Goal: Transaction & Acquisition: Purchase product/service

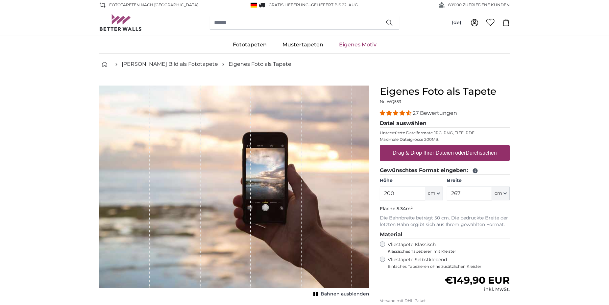
click at [438, 154] on label "Drag & Drop Ihrer Dateien oder Durchsuchen" at bounding box center [445, 152] width 110 height 13
click at [438, 147] on input "Drag & Drop Ihrer Dateien oder Durchsuchen" at bounding box center [445, 146] width 130 height 2
type input "**********"
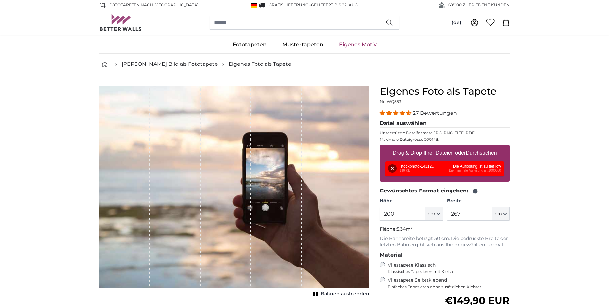
drag, startPoint x: 568, startPoint y: 206, endPoint x: 571, endPoint y: 200, distance: 6.9
drag, startPoint x: 496, startPoint y: 98, endPoint x: 511, endPoint y: 101, distance: 15.1
click at [511, 101] on div "Eigenes Foto als Tapete Nr. WQ553 27 Bewertungen Datei auswählen Unterstützte D…" at bounding box center [445, 244] width 140 height 317
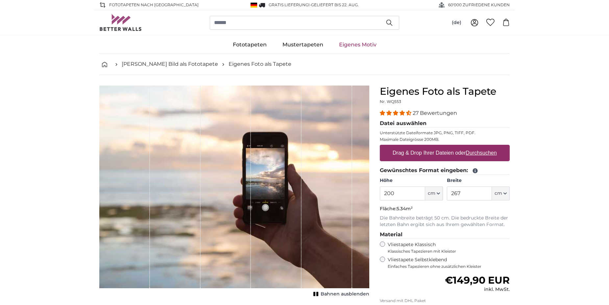
click at [429, 159] on label "Drag & Drop Ihrer Dateien oder Durchsuchen" at bounding box center [445, 152] width 110 height 13
click at [429, 147] on input "Drag & Drop Ihrer Dateien oder Durchsuchen" at bounding box center [445, 146] width 130 height 2
type input "**********"
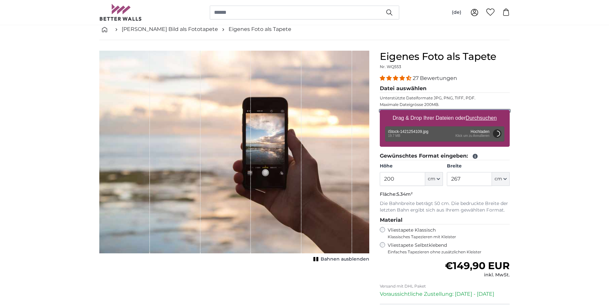
scroll to position [56, 0]
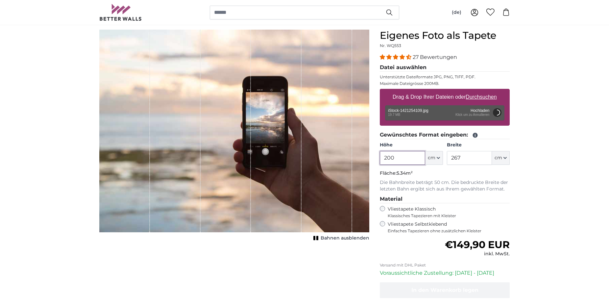
drag, startPoint x: 418, startPoint y: 158, endPoint x: 380, endPoint y: 164, distance: 39.3
click at [380, 164] on div "Eigenes Foto als Tapete Nr. WQ553 27 Bewertungen Datei auswählen Unterstützte D…" at bounding box center [445, 188] width 140 height 317
type input "250"
type input "500"
drag, startPoint x: 438, startPoint y: 182, endPoint x: 493, endPoint y: 194, distance: 55.6
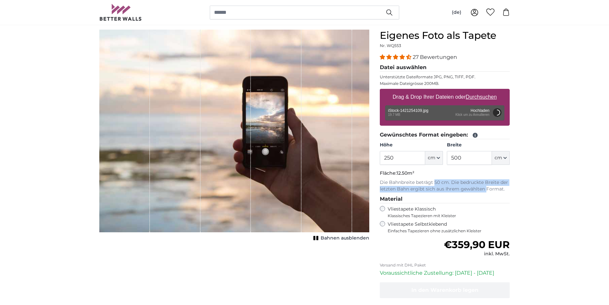
click at [492, 194] on div "27 Bewertungen Datei auswählen Unterstützte Dateiformate JPG, PNG, TIFF, PDF. M…" at bounding box center [445, 143] width 130 height 180
click at [493, 195] on legend "Material" at bounding box center [445, 199] width 130 height 8
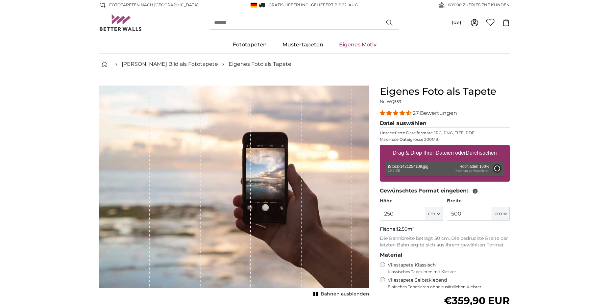
type input "200"
type input "300"
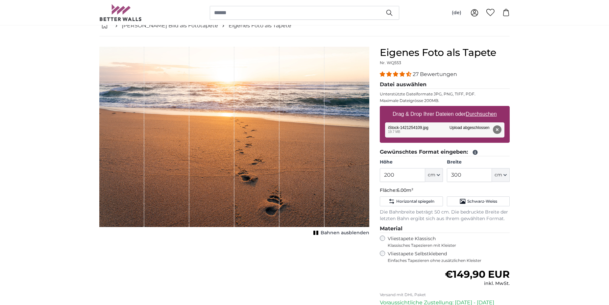
scroll to position [56, 0]
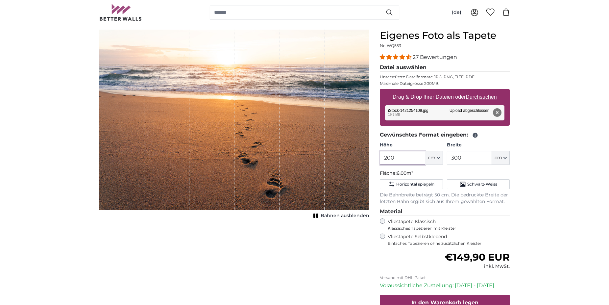
drag, startPoint x: 402, startPoint y: 161, endPoint x: 379, endPoint y: 167, distance: 23.3
click at [380, 165] on input "200" at bounding box center [402, 158] width 45 height 14
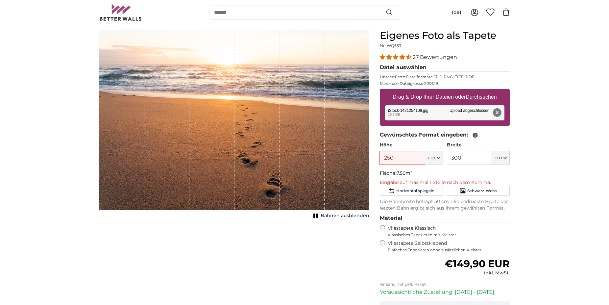
type input "250"
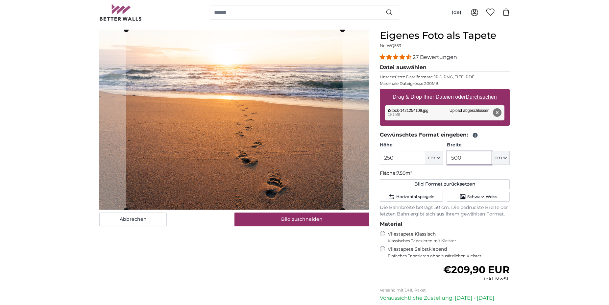
type input "500"
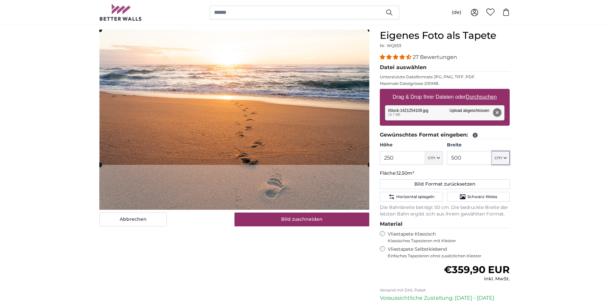
click at [311, 73] on cropper-handle at bounding box center [235, 97] width 270 height 135
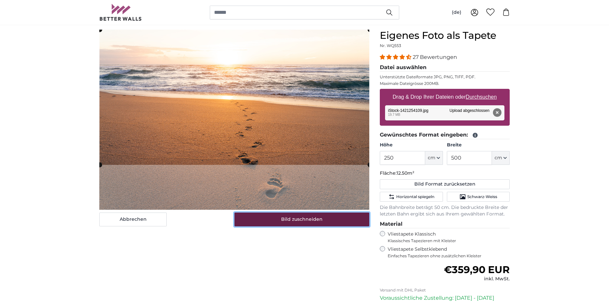
click at [325, 221] on button "Bild zuschneiden" at bounding box center [302, 219] width 135 height 14
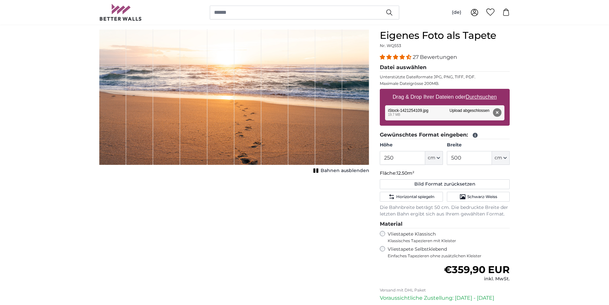
click at [334, 169] on span "Bahnen ausblenden" at bounding box center [345, 170] width 49 height 7
click at [334, 169] on span "Bahnen einblenden" at bounding box center [345, 170] width 48 height 7
click at [334, 169] on span "Bahnen ausblenden" at bounding box center [345, 170] width 49 height 7
drag, startPoint x: 310, startPoint y: 233, endPoint x: 310, endPoint y: 251, distance: 18.4
click at [310, 251] on div "Abbrechen Bild zuschneiden Bahnen einblenden" at bounding box center [234, 201] width 281 height 342
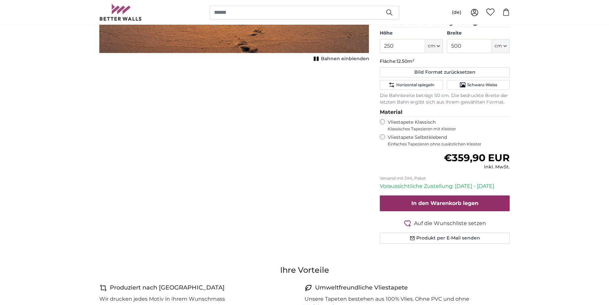
scroll to position [280, 0]
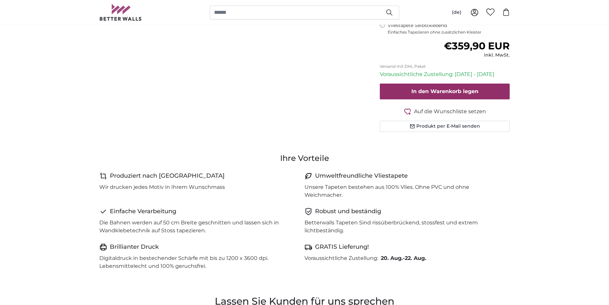
click at [453, 110] on span "Auf die Wunschliste setzen" at bounding box center [450, 112] width 72 height 8
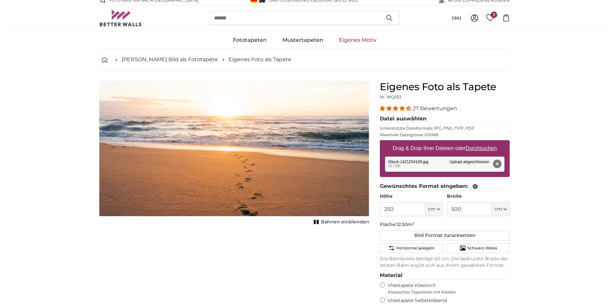
scroll to position [0, 0]
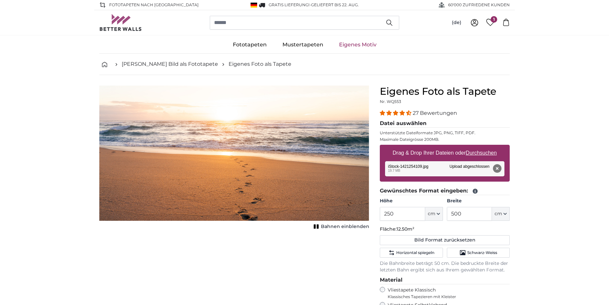
click at [336, 225] on span "Bahnen einblenden" at bounding box center [345, 226] width 48 height 7
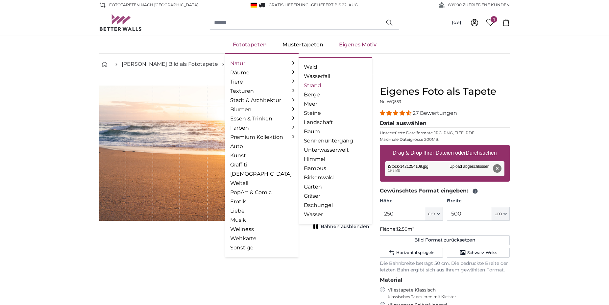
click at [318, 86] on link "Strand" at bounding box center [335, 86] width 63 height 8
